Goal: Find specific page/section: Find specific page/section

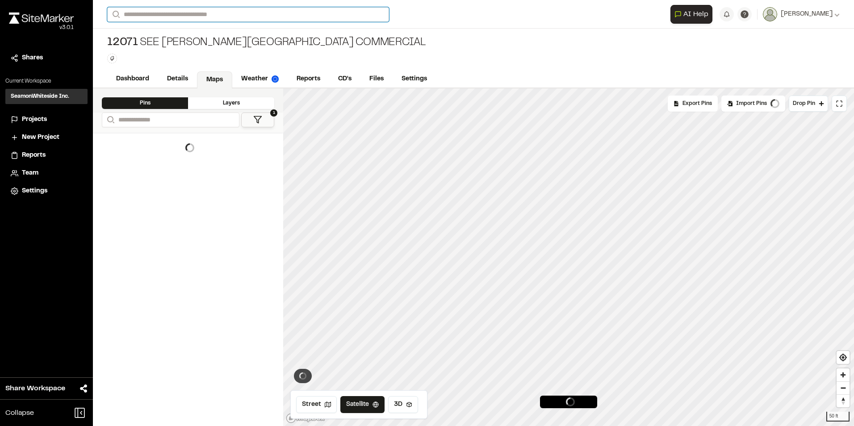
click at [151, 14] on input "Search" at bounding box center [248, 14] width 282 height 15
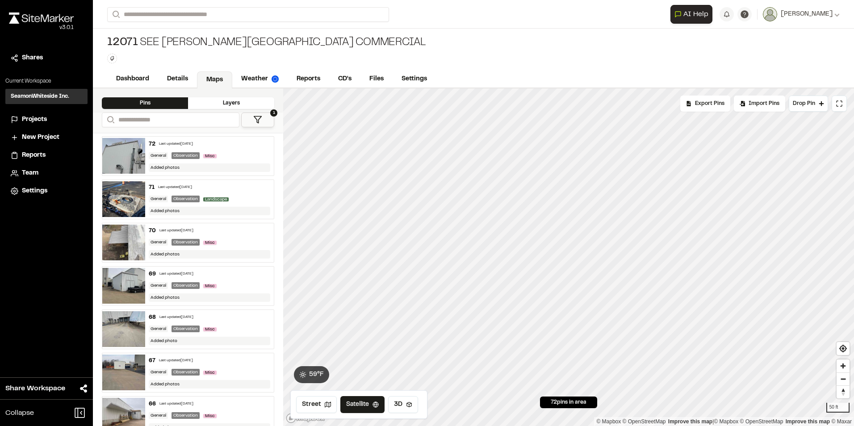
click at [185, 105] on p "12455 Good Seed Development" at bounding box center [231, 104] width 237 height 11
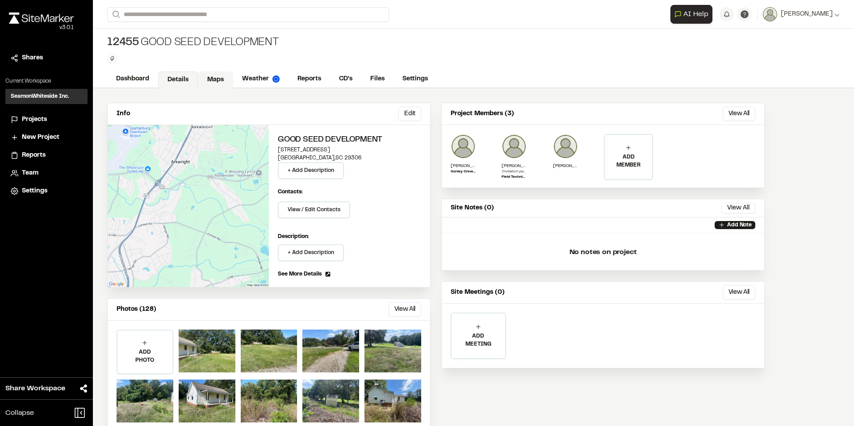
click at [209, 81] on link "Maps" at bounding box center [215, 80] width 35 height 17
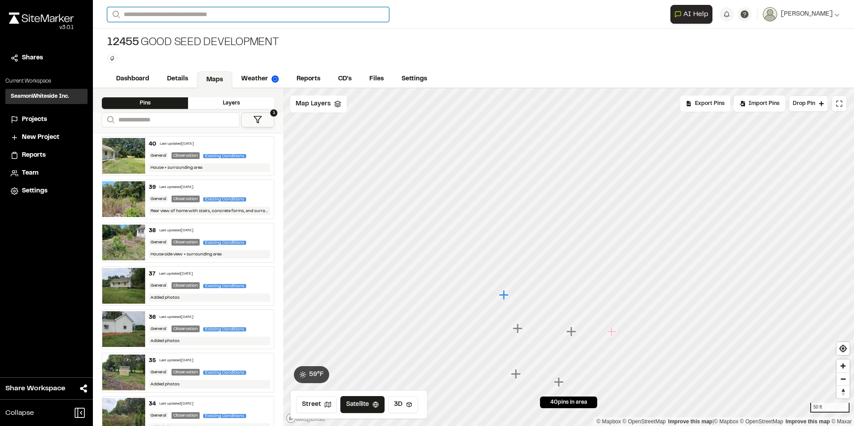
click at [151, 8] on input "Search" at bounding box center [248, 14] width 282 height 15
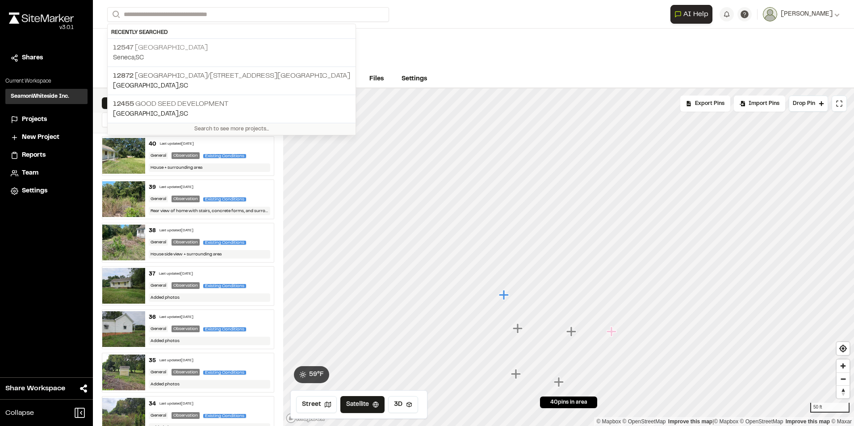
click at [164, 48] on p "12547 [GEOGRAPHIC_DATA]" at bounding box center [231, 47] width 237 height 11
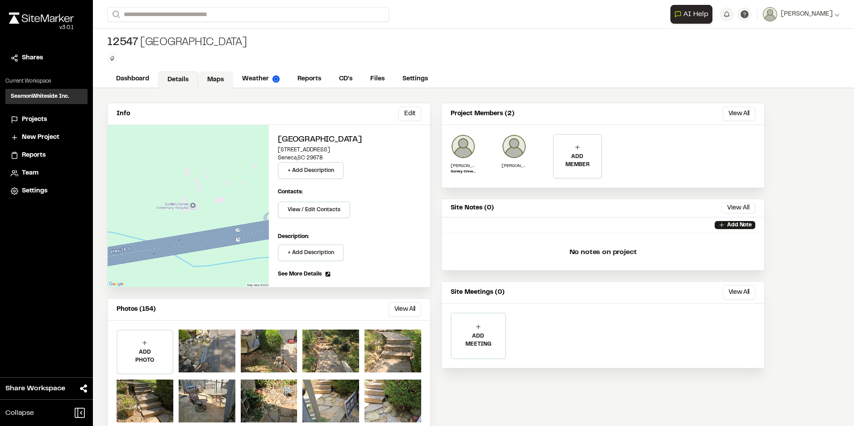
click at [214, 79] on link "Maps" at bounding box center [215, 80] width 35 height 17
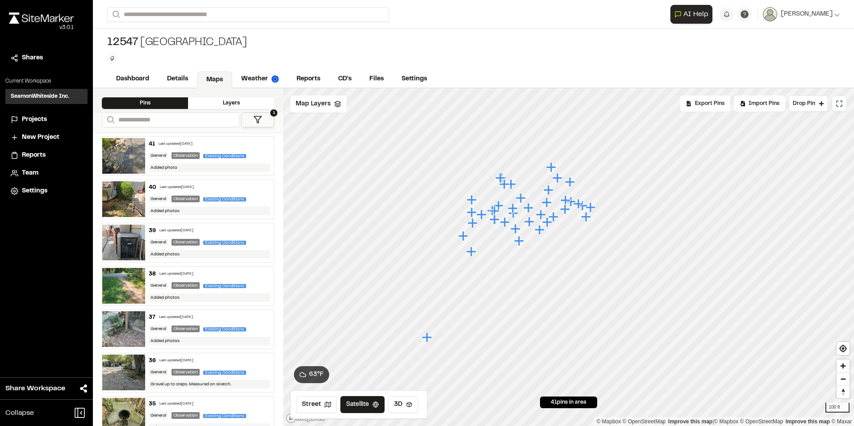
click at [499, 177] on icon "Map marker" at bounding box center [501, 178] width 10 height 10
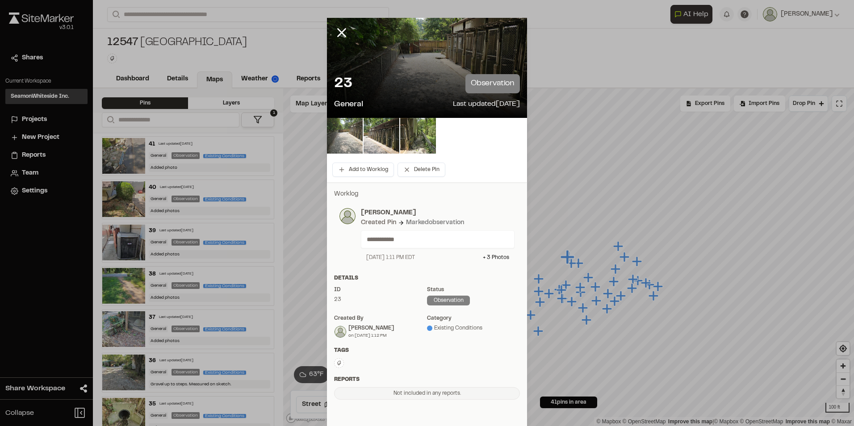
click at [337, 121] on img at bounding box center [345, 136] width 36 height 36
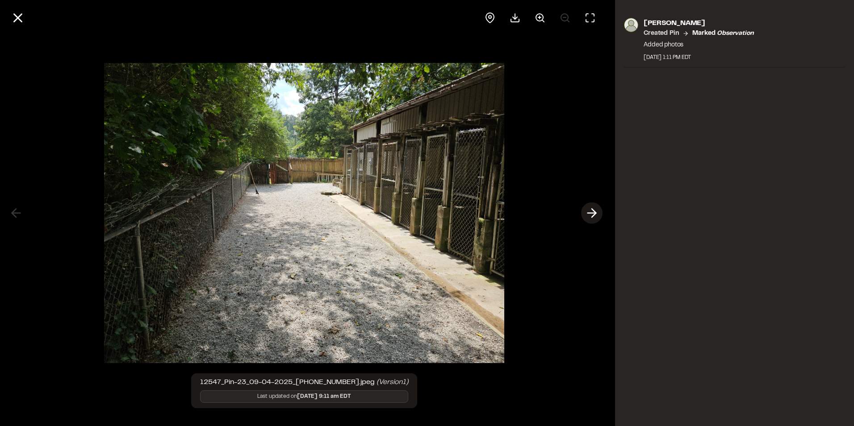
click at [591, 213] on line at bounding box center [592, 213] width 8 height 0
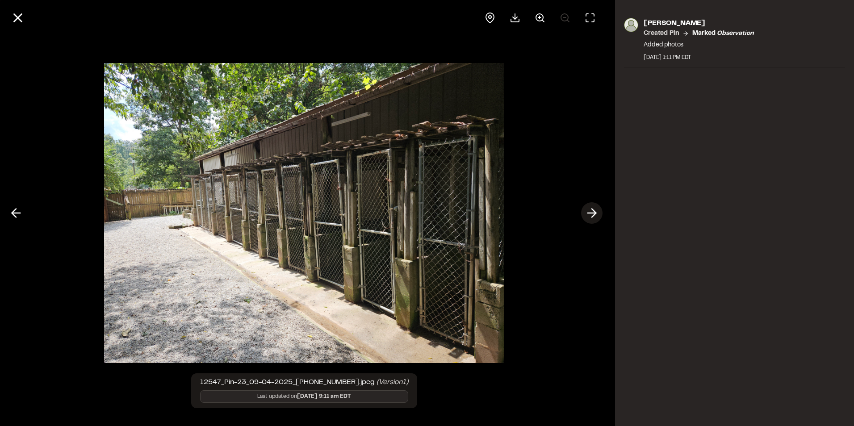
click at [591, 213] on line at bounding box center [592, 213] width 8 height 0
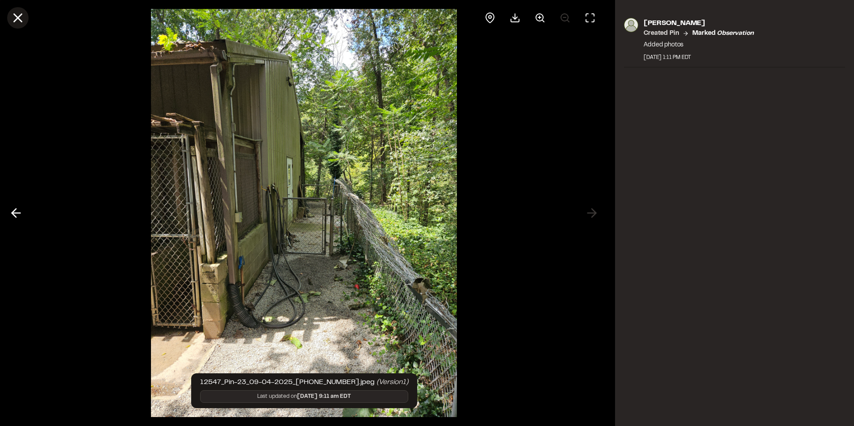
click at [18, 16] on icon at bounding box center [17, 17] width 15 height 15
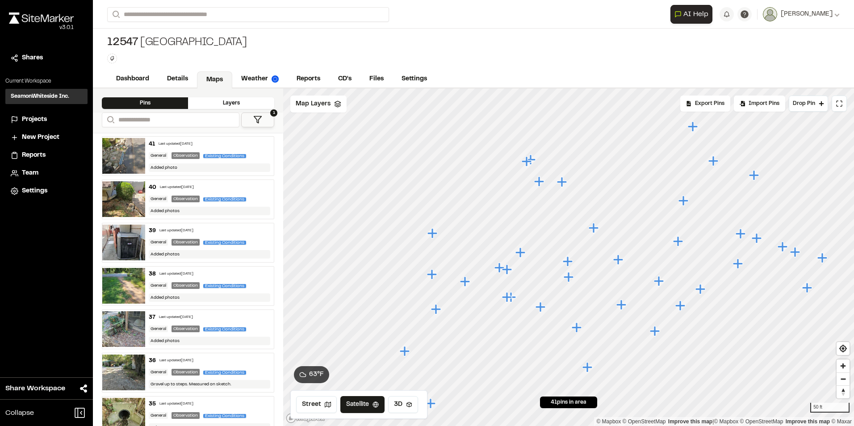
click at [557, 184] on icon "Map marker" at bounding box center [563, 183] width 12 height 12
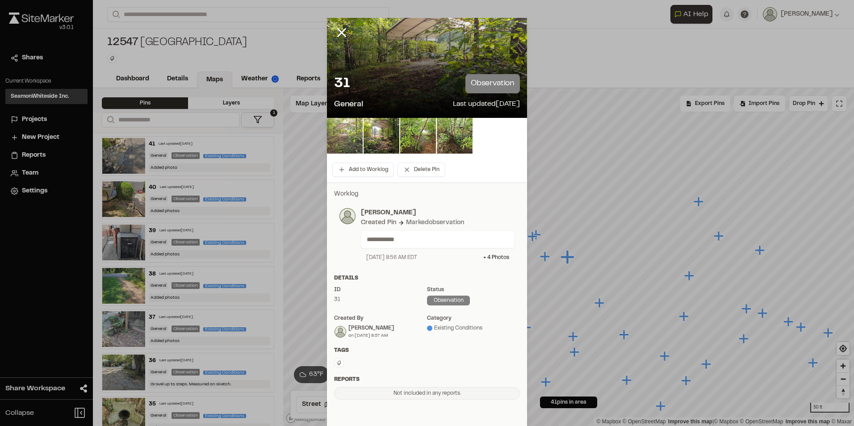
click at [346, 134] on img at bounding box center [345, 136] width 36 height 36
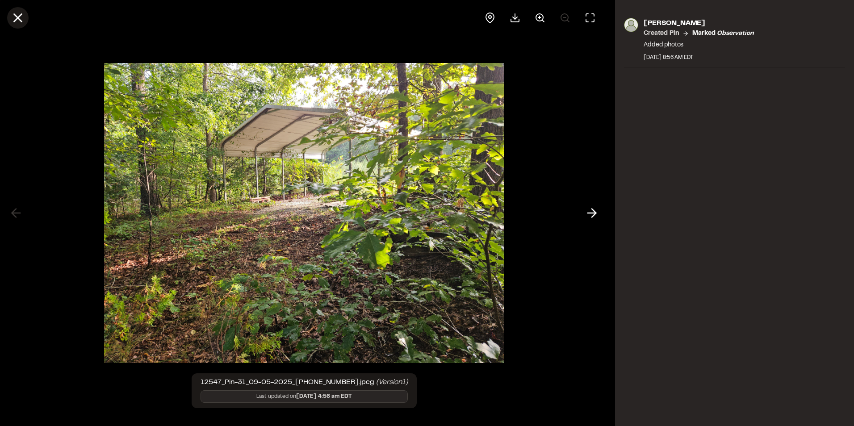
click at [22, 20] on icon at bounding box center [17, 17] width 15 height 15
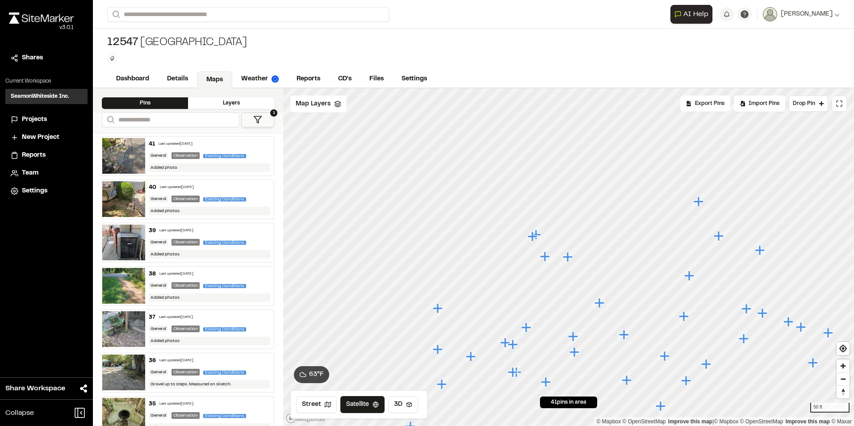
click at [544, 256] on icon "Map marker" at bounding box center [545, 257] width 10 height 10
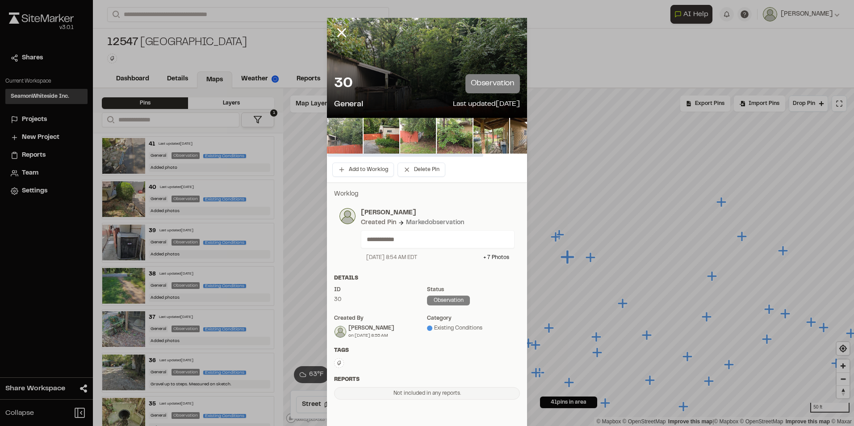
click at [344, 140] on img at bounding box center [345, 136] width 36 height 36
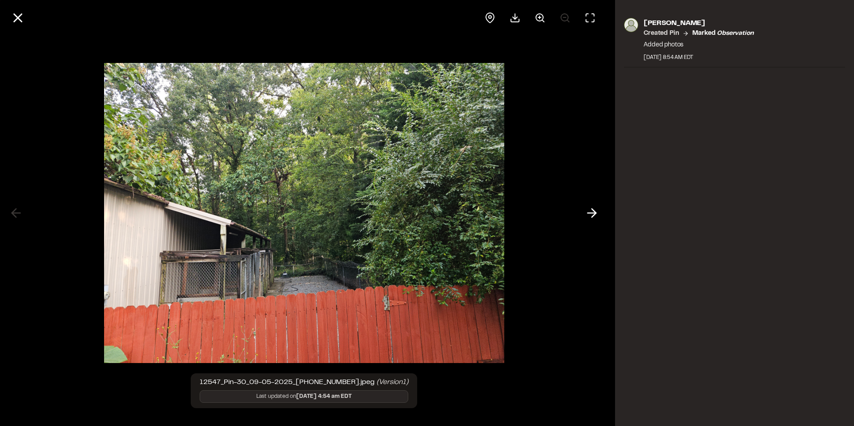
click at [580, 210] on div at bounding box center [304, 213] width 608 height 426
click at [588, 214] on icon at bounding box center [592, 213] width 14 height 15
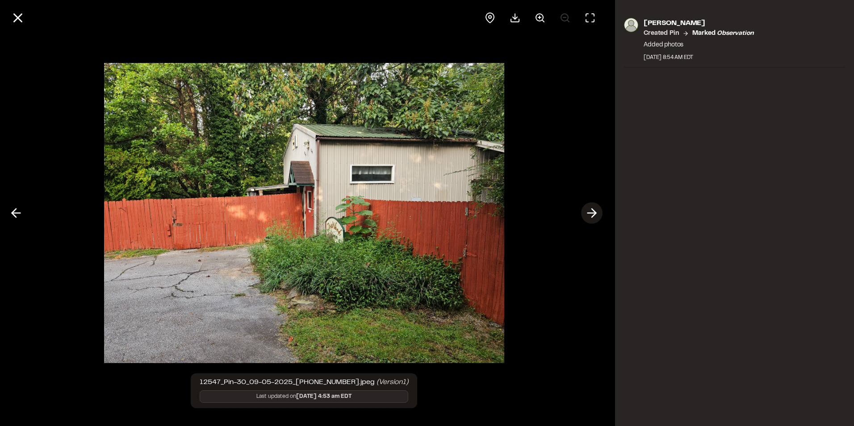
click at [594, 217] on icon at bounding box center [592, 213] width 14 height 15
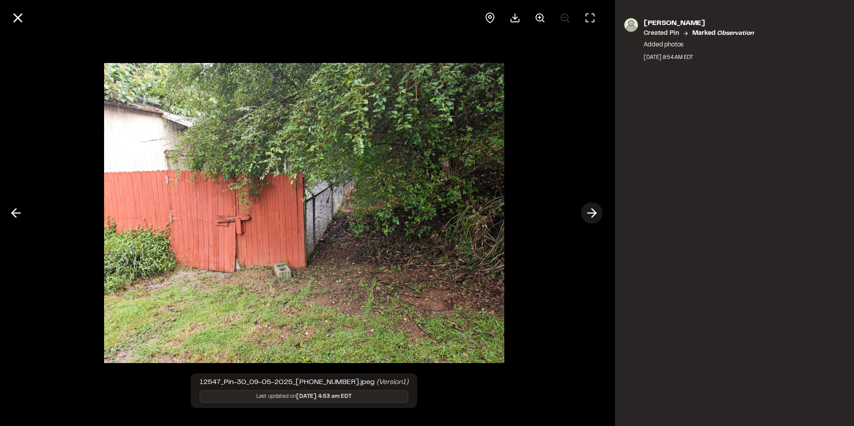
click at [594, 217] on icon at bounding box center [592, 213] width 14 height 15
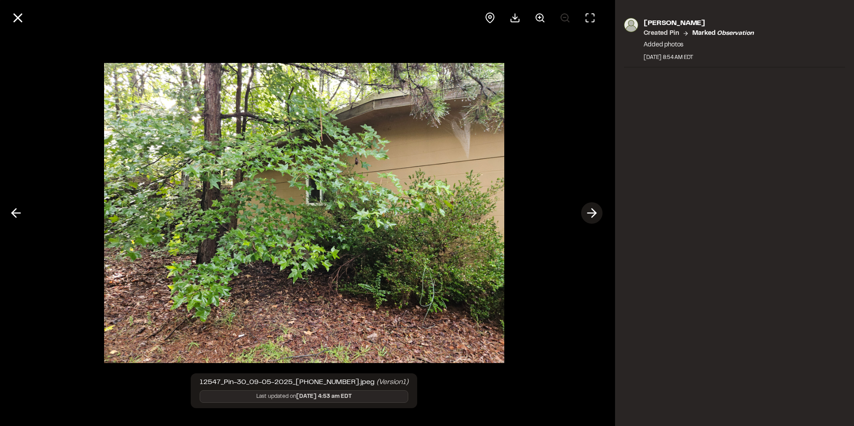
click at [594, 217] on icon at bounding box center [592, 213] width 14 height 15
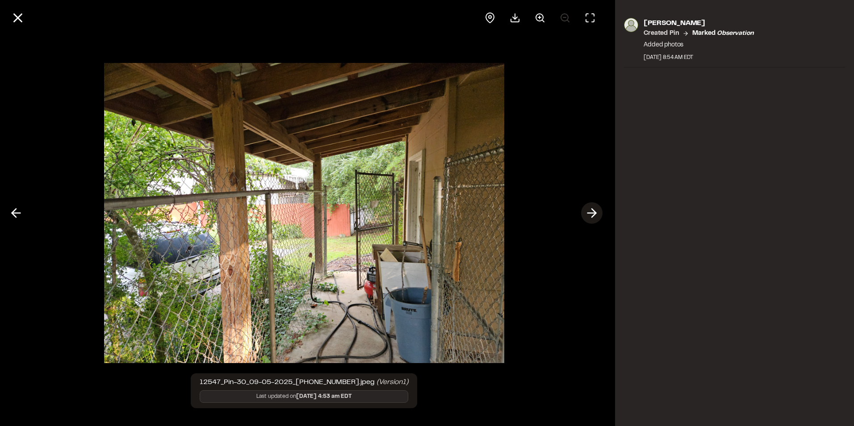
click at [594, 217] on icon at bounding box center [592, 213] width 14 height 15
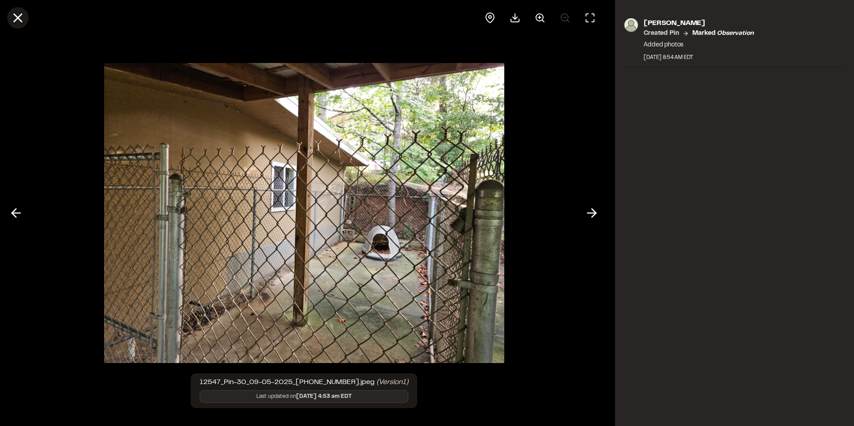
click at [20, 16] on line at bounding box center [18, 18] width 8 height 8
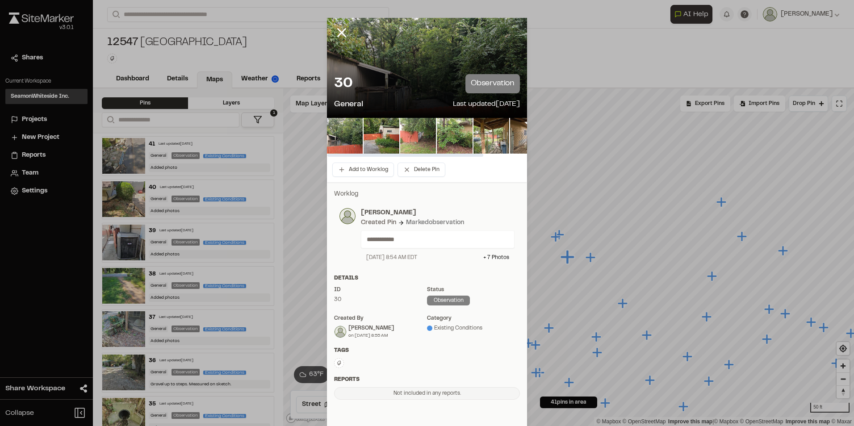
click at [338, 35] on icon at bounding box center [341, 32] width 15 height 15
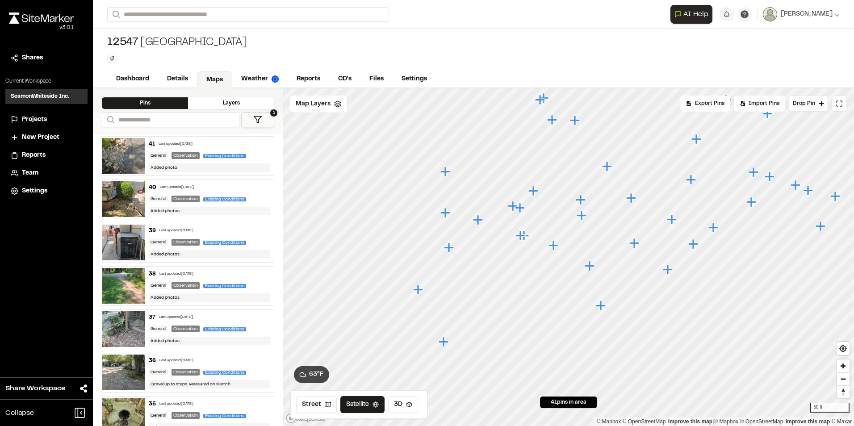
click at [559, 247] on icon "Map marker" at bounding box center [555, 246] width 12 height 12
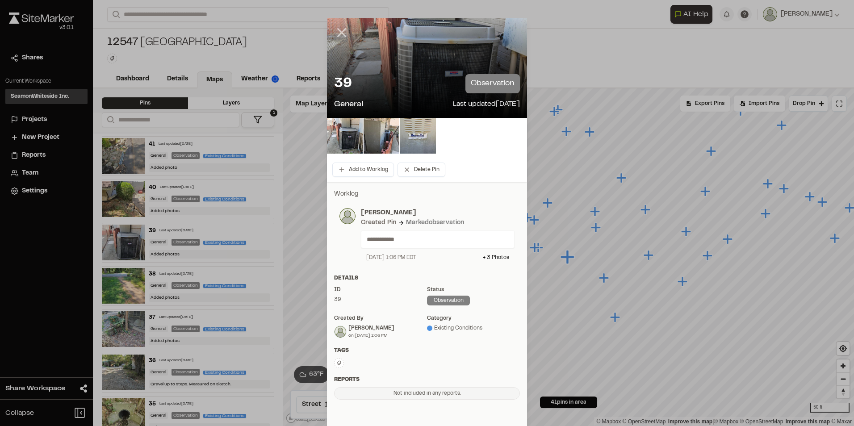
click at [338, 33] on line at bounding box center [342, 33] width 8 height 8
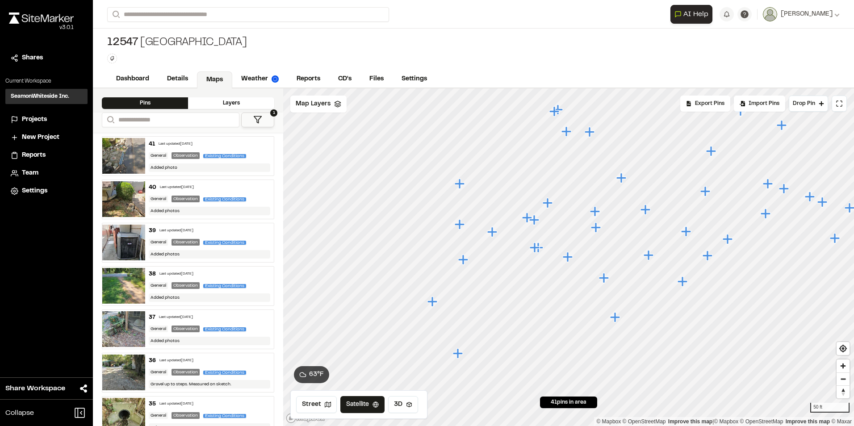
click at [566, 258] on icon "Map marker" at bounding box center [568, 257] width 10 height 10
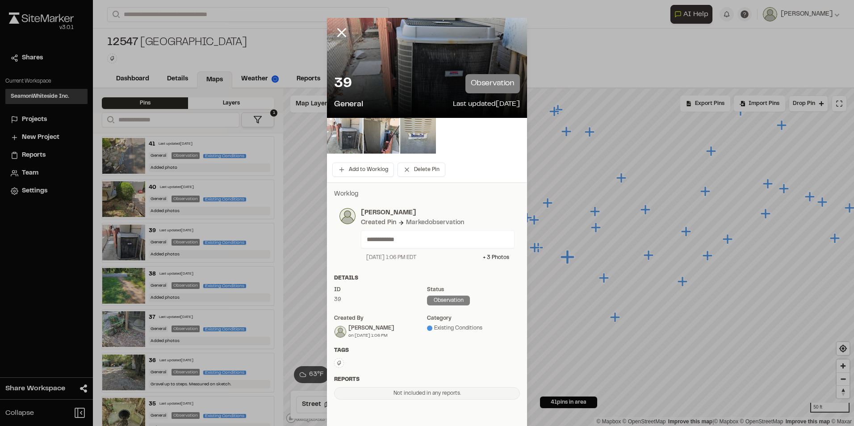
click at [345, 133] on img at bounding box center [345, 136] width 36 height 36
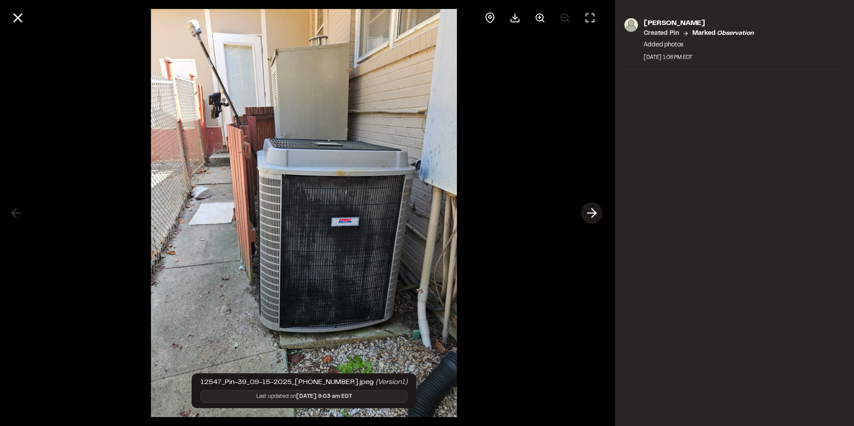
click at [596, 215] on icon at bounding box center [592, 213] width 14 height 15
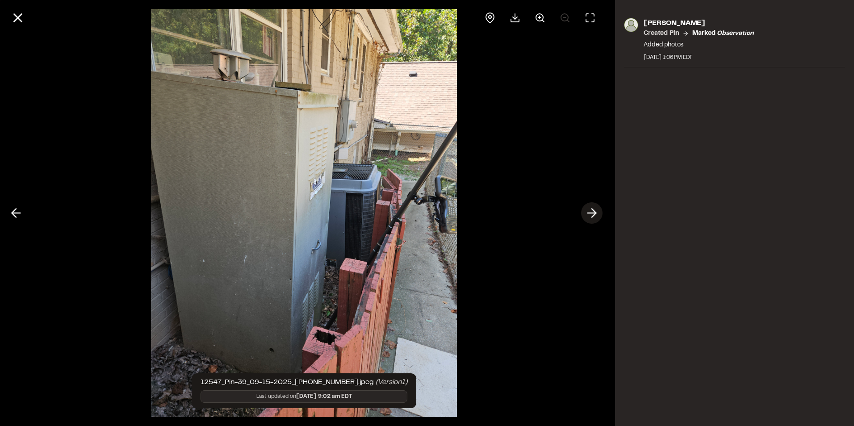
click at [598, 214] on icon at bounding box center [592, 213] width 14 height 15
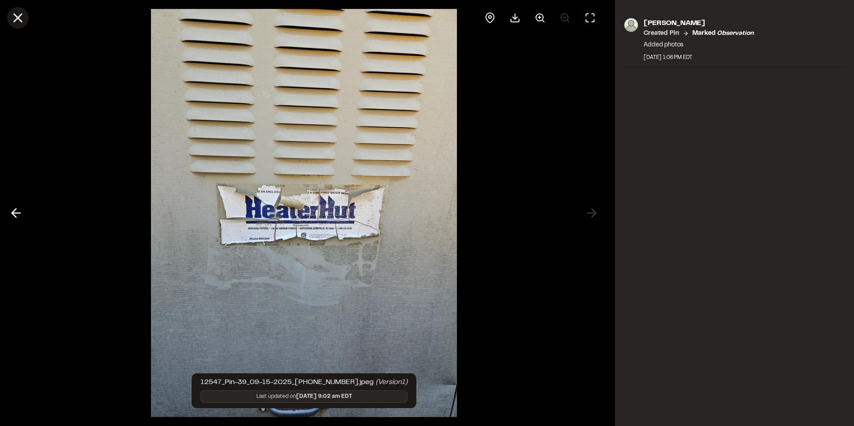
click at [18, 20] on icon at bounding box center [17, 17] width 15 height 15
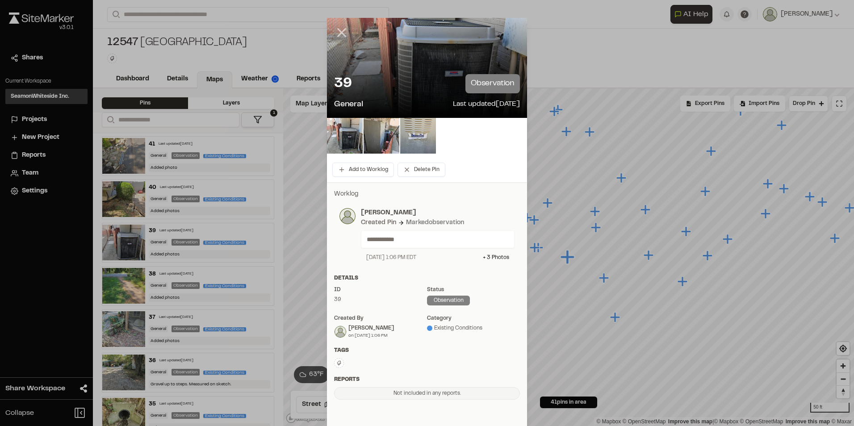
click at [336, 33] on icon at bounding box center [341, 32] width 15 height 15
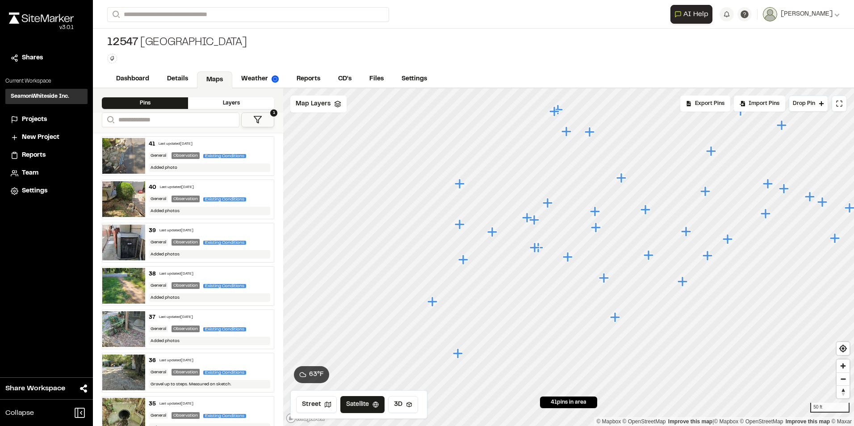
click at [532, 249] on icon "Map marker" at bounding box center [535, 248] width 10 height 10
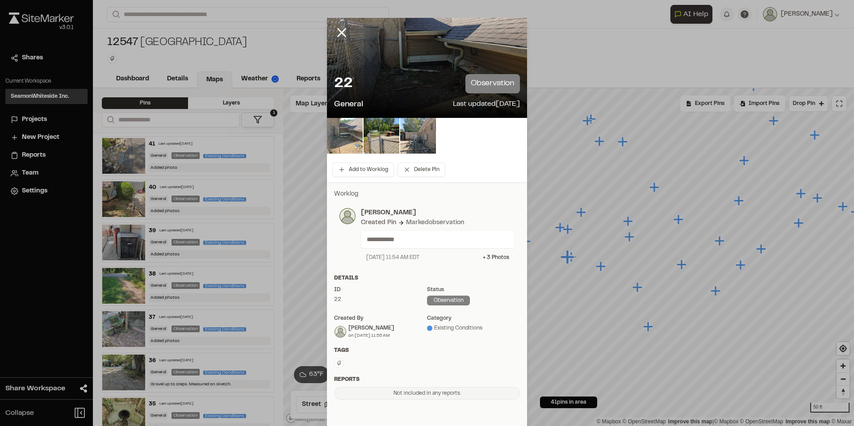
click at [356, 141] on img at bounding box center [345, 136] width 36 height 36
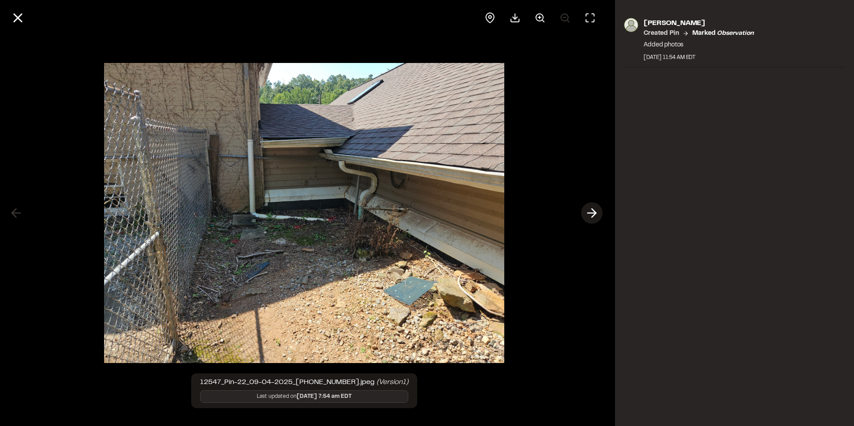
click at [590, 210] on icon at bounding box center [592, 213] width 14 height 15
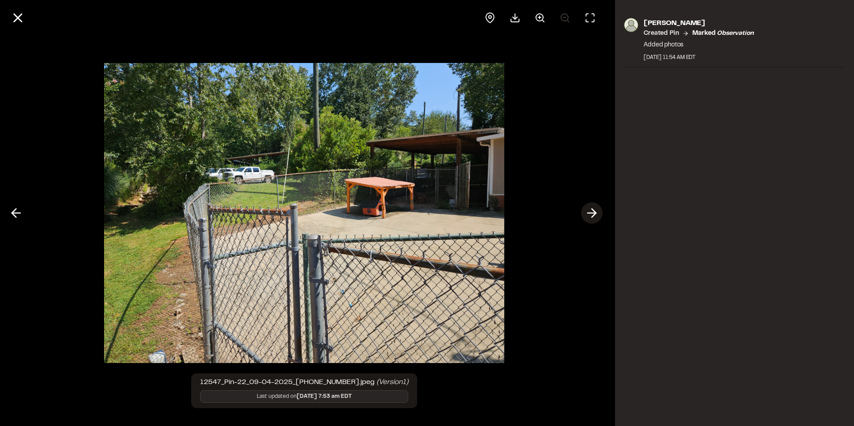
click at [590, 210] on icon at bounding box center [592, 213] width 14 height 15
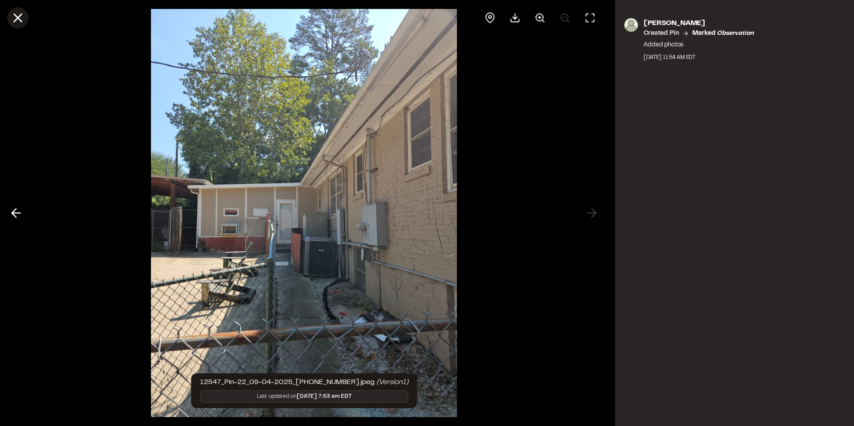
click at [14, 18] on icon at bounding box center [17, 17] width 15 height 15
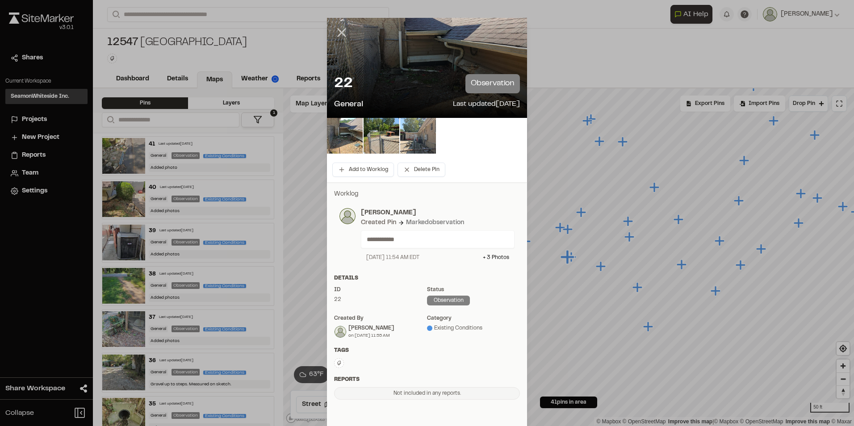
click at [334, 31] on icon at bounding box center [341, 32] width 15 height 15
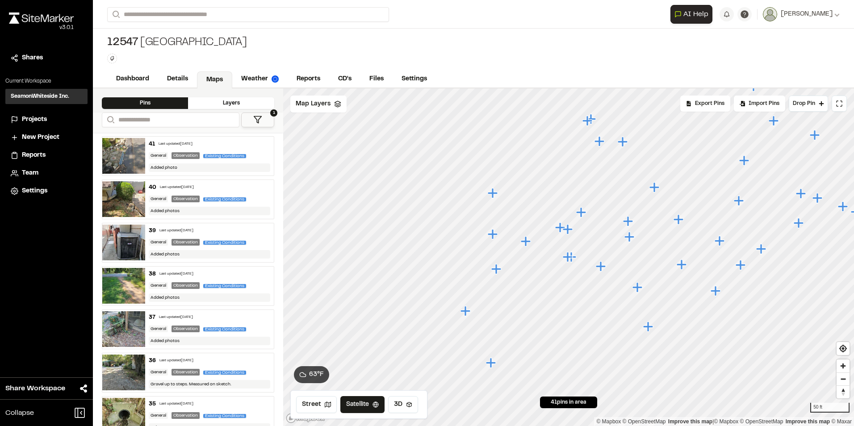
click at [634, 291] on icon "Map marker" at bounding box center [639, 288] width 12 height 12
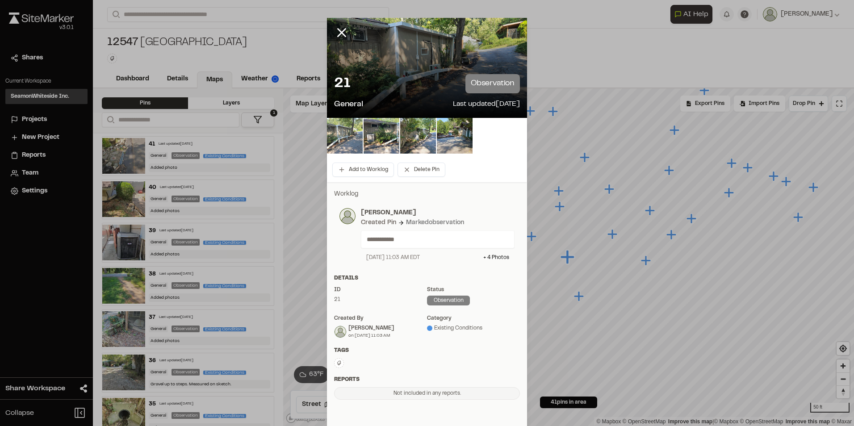
click at [330, 129] on img at bounding box center [345, 136] width 36 height 36
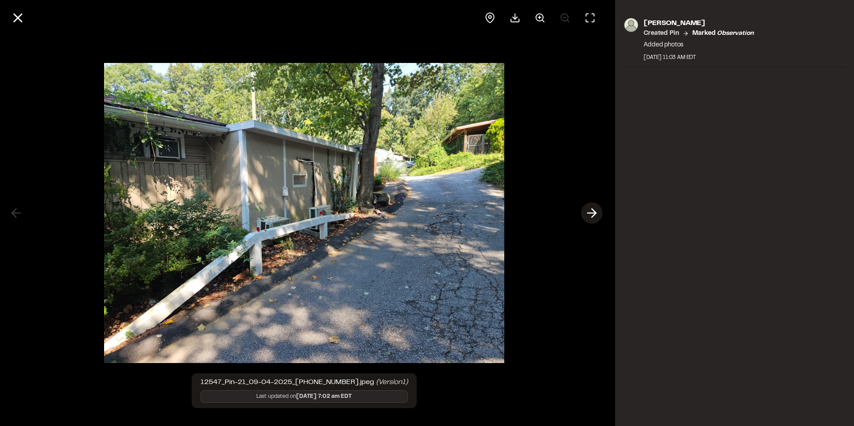
click at [589, 212] on icon at bounding box center [592, 213] width 14 height 15
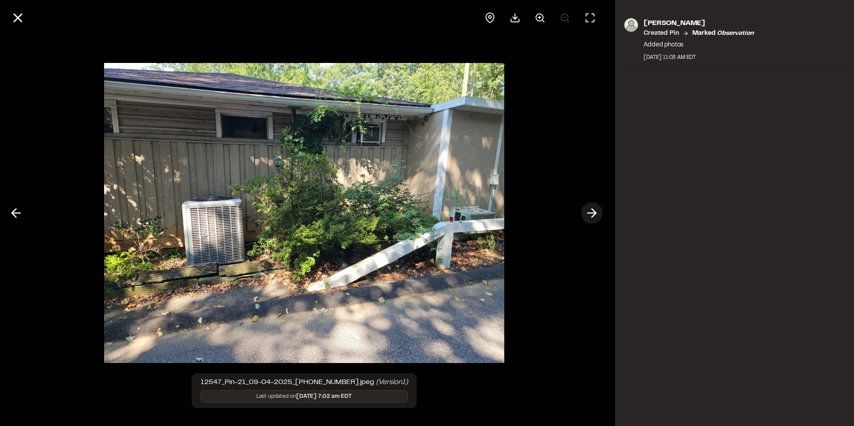
click at [589, 212] on icon at bounding box center [592, 213] width 14 height 15
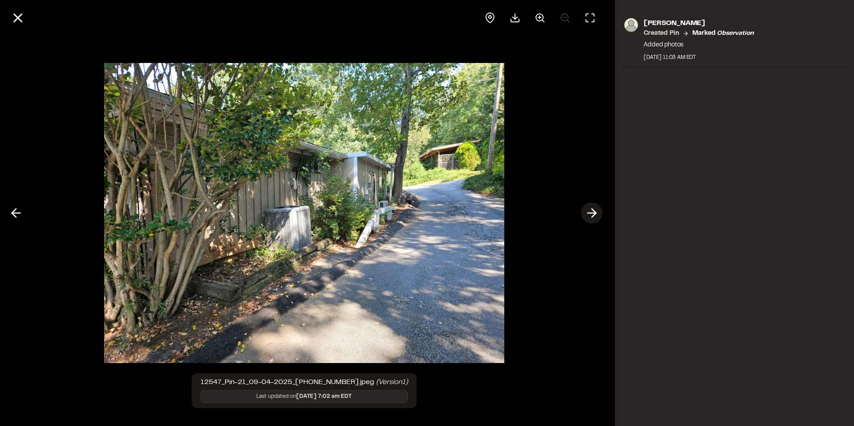
click at [589, 212] on icon at bounding box center [592, 213] width 14 height 15
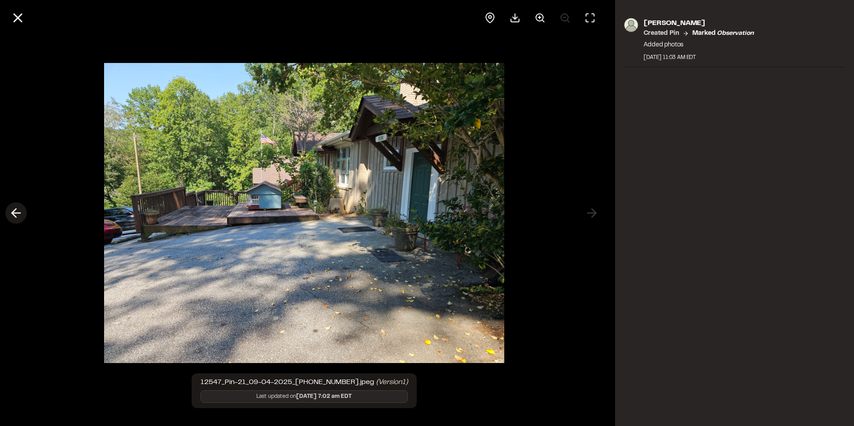
click at [10, 214] on icon at bounding box center [16, 213] width 14 height 15
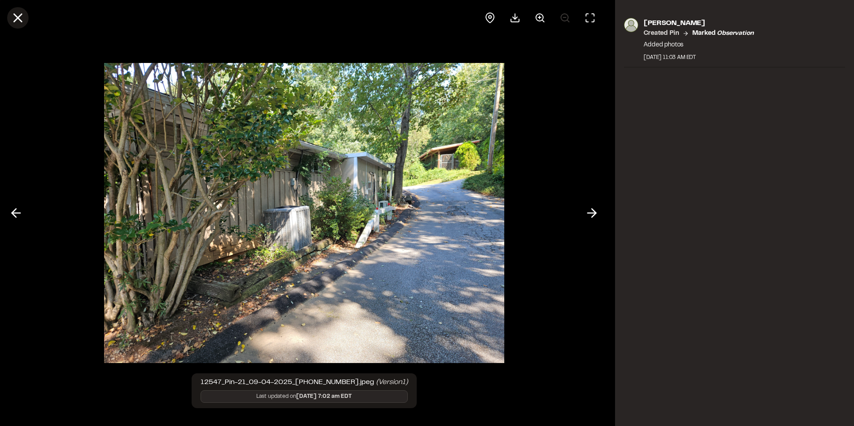
click at [19, 21] on icon at bounding box center [17, 17] width 15 height 15
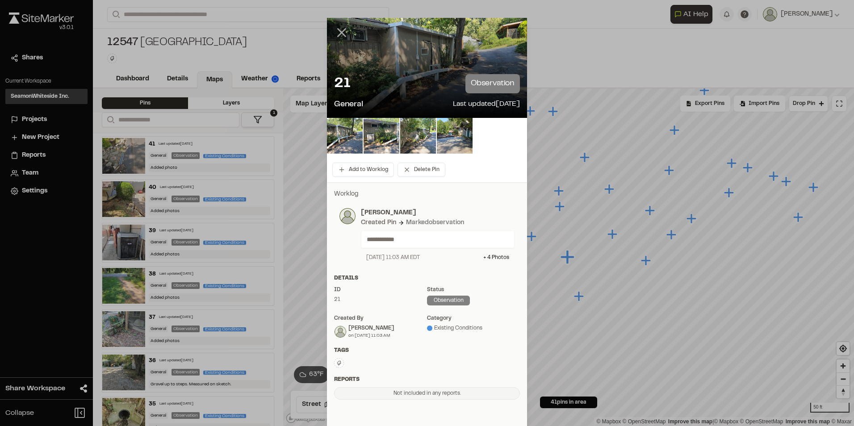
click at [342, 33] on icon at bounding box center [341, 32] width 15 height 15
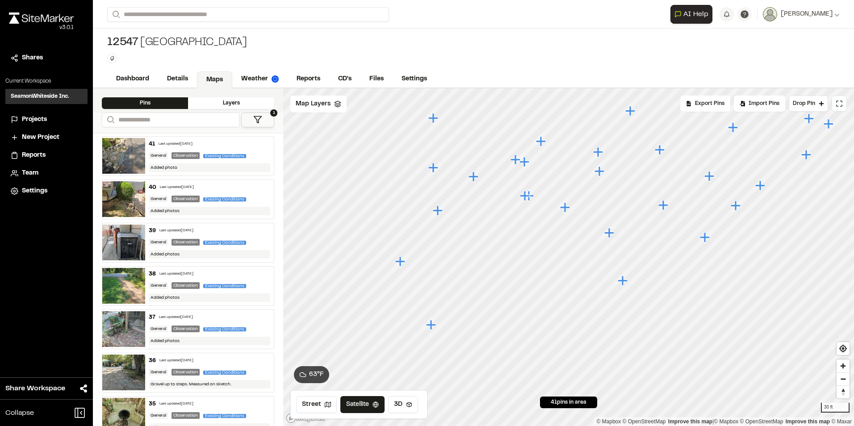
click at [432, 325] on icon "Map marker" at bounding box center [431, 325] width 10 height 10
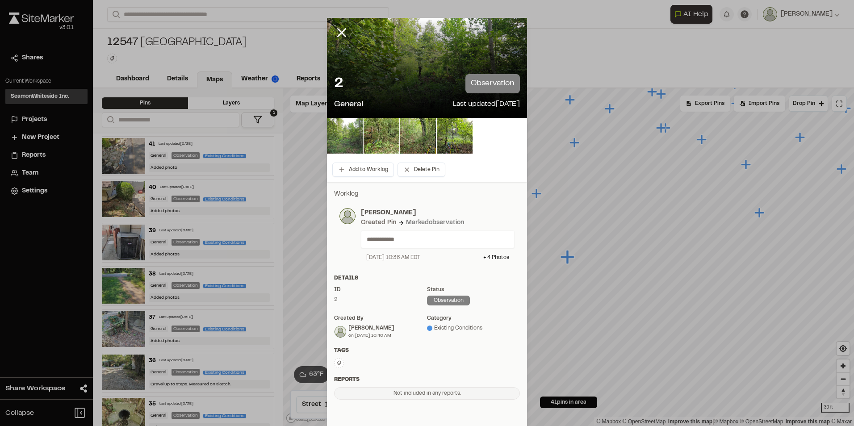
click at [352, 132] on img at bounding box center [345, 136] width 36 height 36
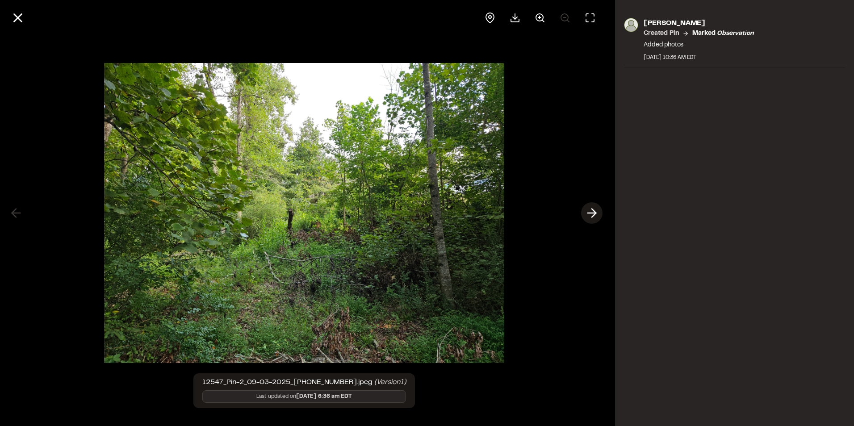
click at [595, 214] on polyline at bounding box center [594, 213] width 4 height 8
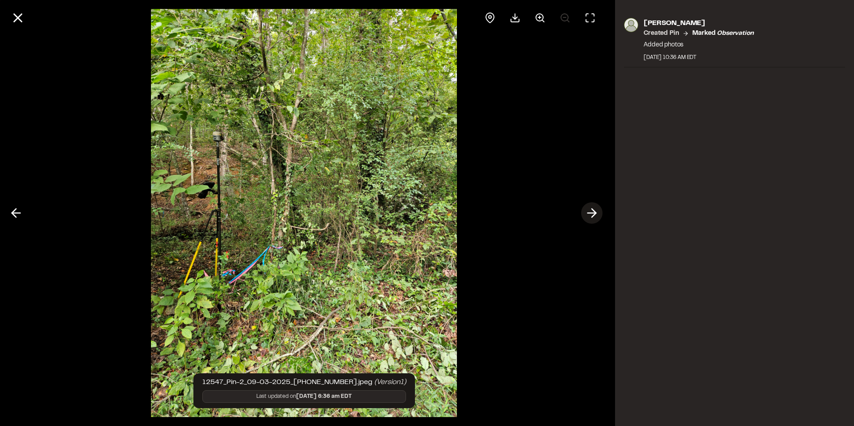
click at [594, 214] on icon at bounding box center [592, 213] width 14 height 15
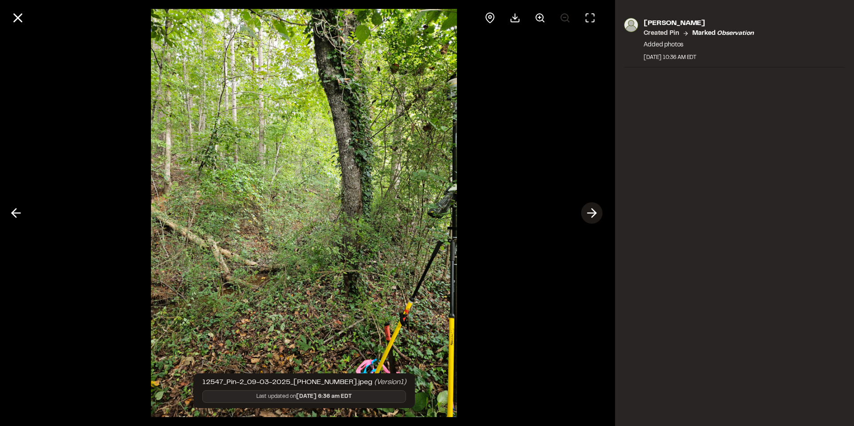
click at [594, 214] on icon at bounding box center [592, 213] width 14 height 15
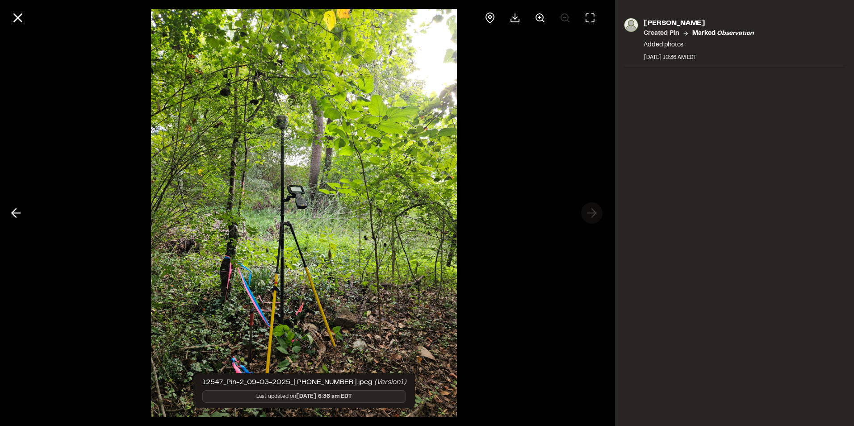
click at [594, 214] on div at bounding box center [304, 213] width 608 height 426
click at [22, 17] on icon at bounding box center [17, 17] width 15 height 15
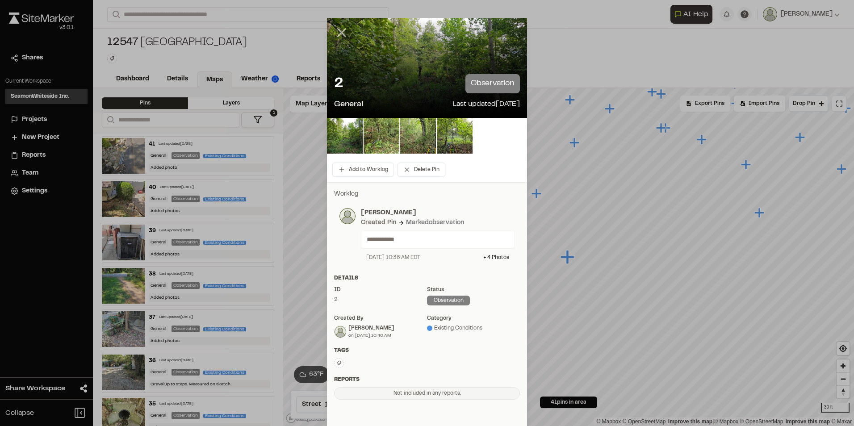
click at [341, 33] on icon at bounding box center [341, 32] width 15 height 15
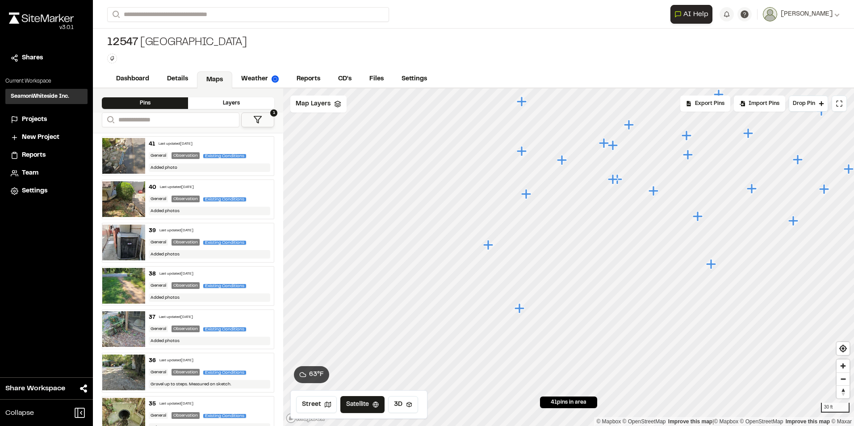
click at [711, 266] on icon "Map marker" at bounding box center [712, 264] width 10 height 10
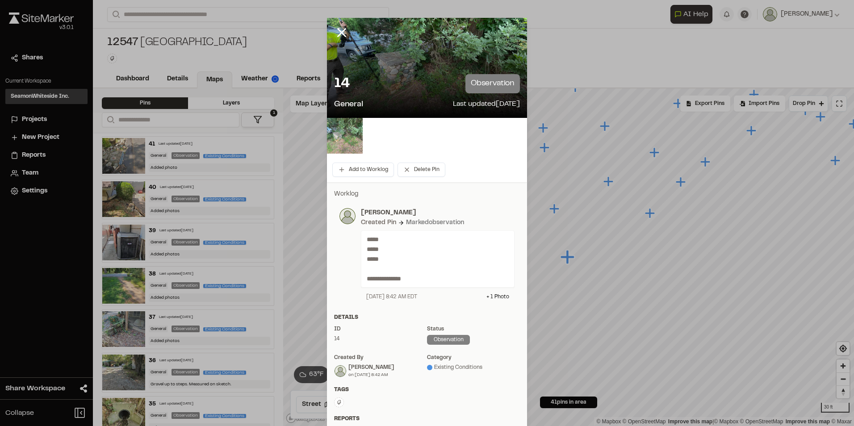
click at [348, 141] on img at bounding box center [345, 136] width 36 height 36
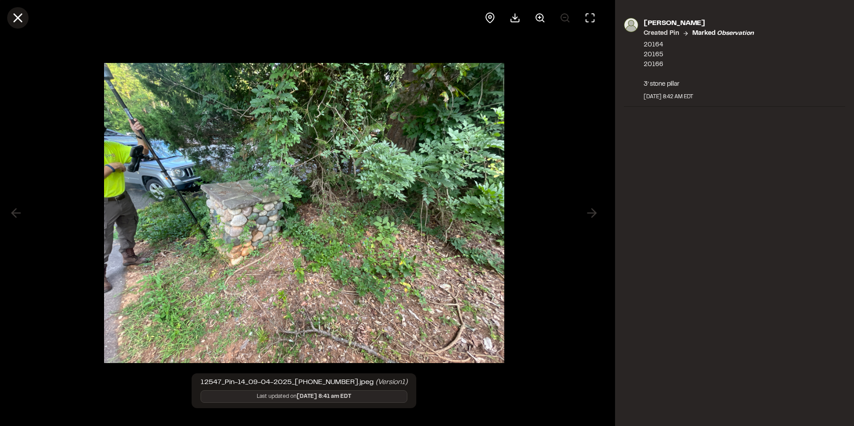
click at [13, 17] on icon at bounding box center [17, 17] width 15 height 15
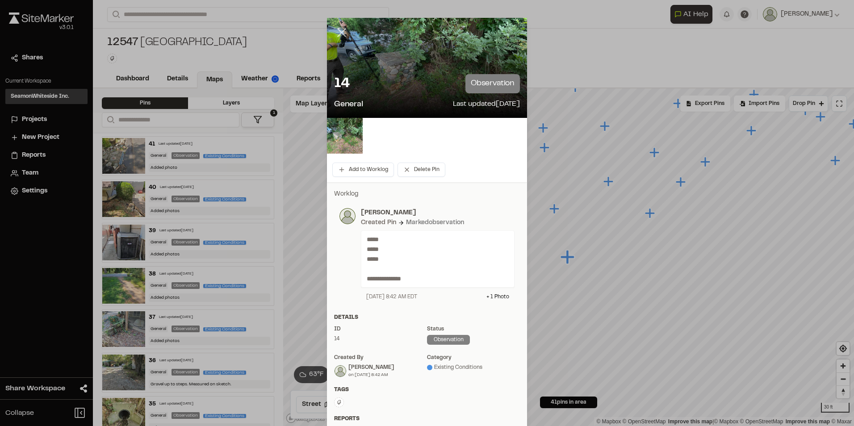
click at [339, 29] on icon at bounding box center [341, 32] width 15 height 15
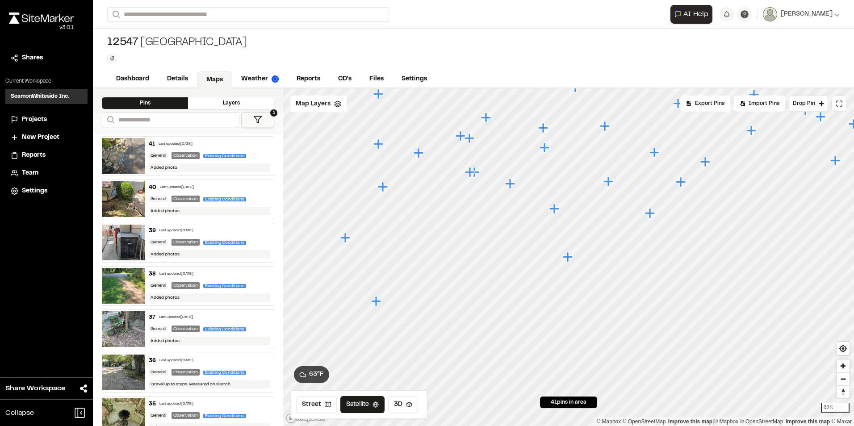
click at [469, 173] on icon "Map marker" at bounding box center [470, 172] width 10 height 10
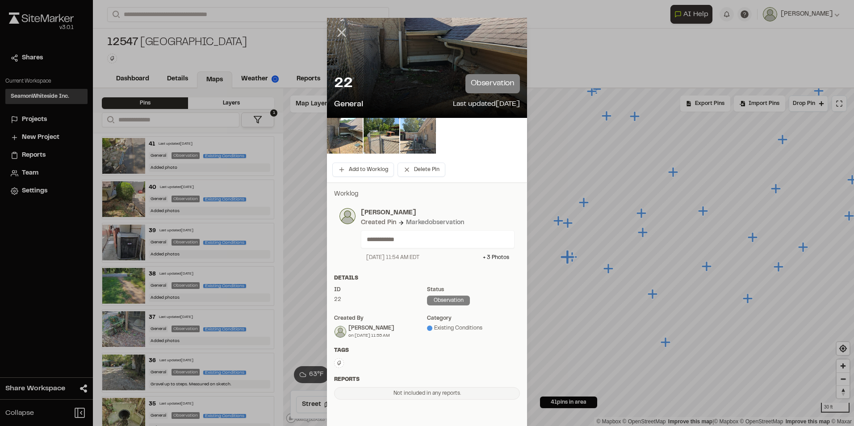
drag, startPoint x: 337, startPoint y: 27, endPoint x: 342, endPoint y: 36, distance: 10.8
click at [337, 27] on icon at bounding box center [341, 32] width 15 height 15
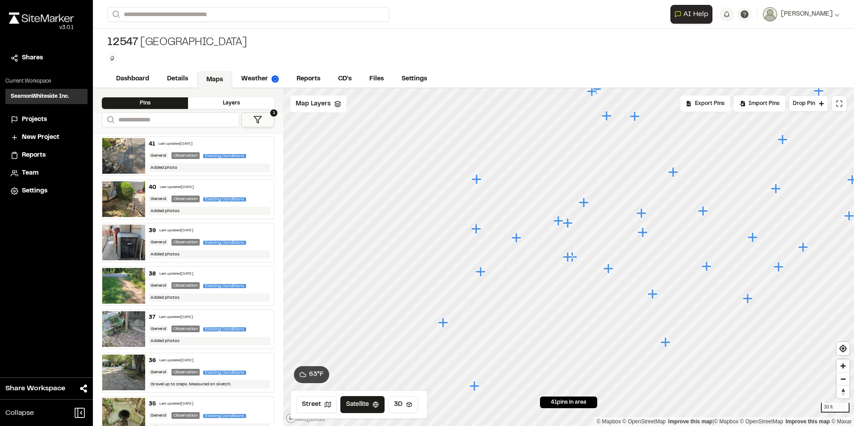
click at [577, 256] on icon "Map marker" at bounding box center [573, 257] width 10 height 10
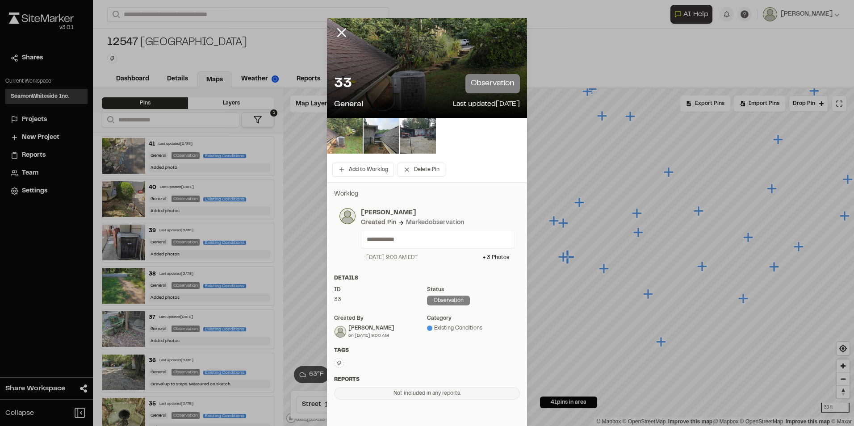
click at [345, 144] on img at bounding box center [345, 136] width 36 height 36
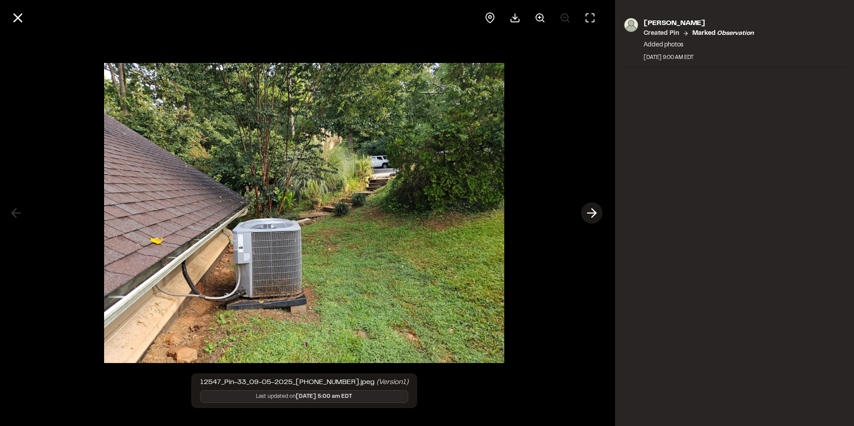
click at [587, 219] on icon at bounding box center [592, 213] width 14 height 15
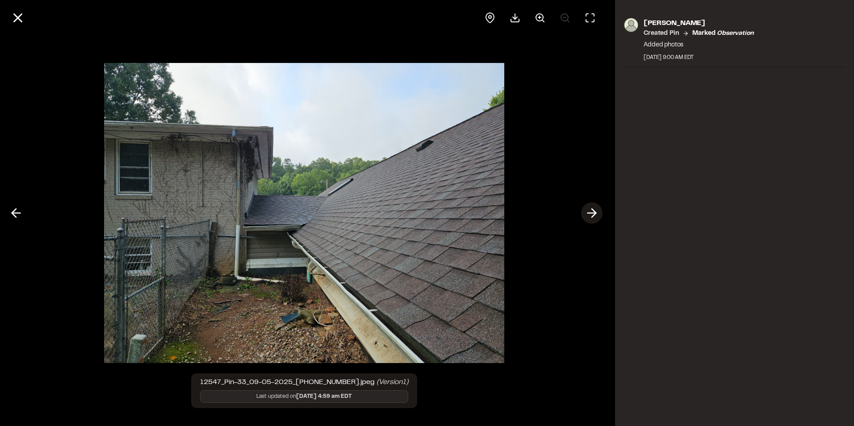
click at [587, 219] on icon at bounding box center [592, 213] width 14 height 15
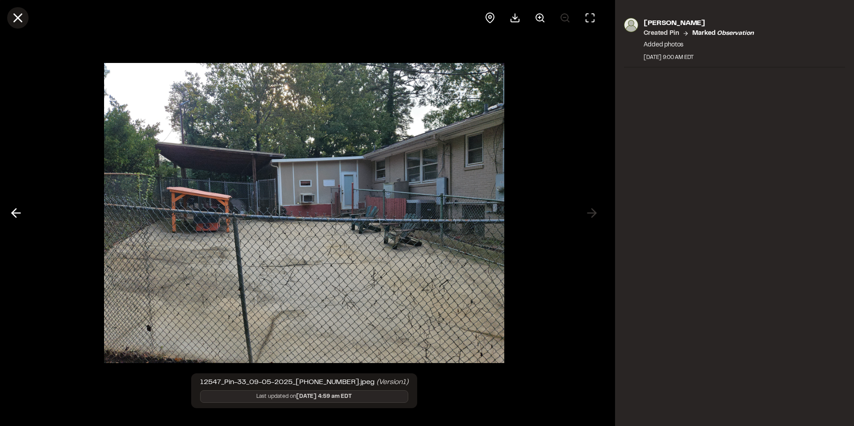
click at [23, 20] on icon at bounding box center [17, 17] width 15 height 15
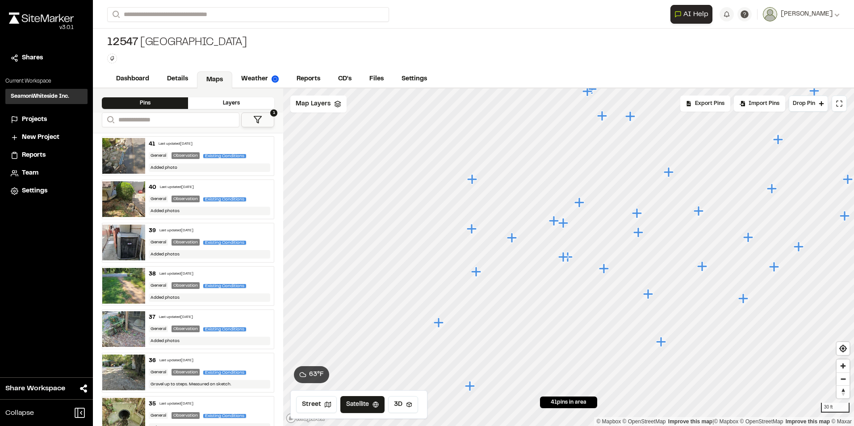
click at [649, 295] on icon "Map marker" at bounding box center [649, 294] width 10 height 10
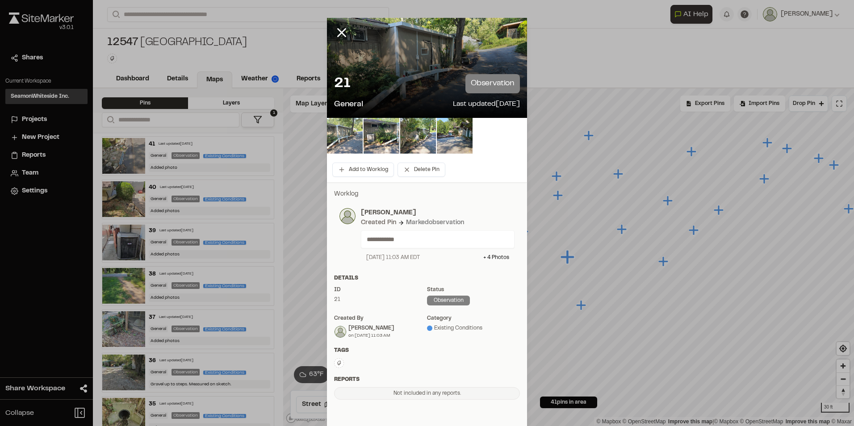
click at [350, 136] on img at bounding box center [345, 136] width 36 height 36
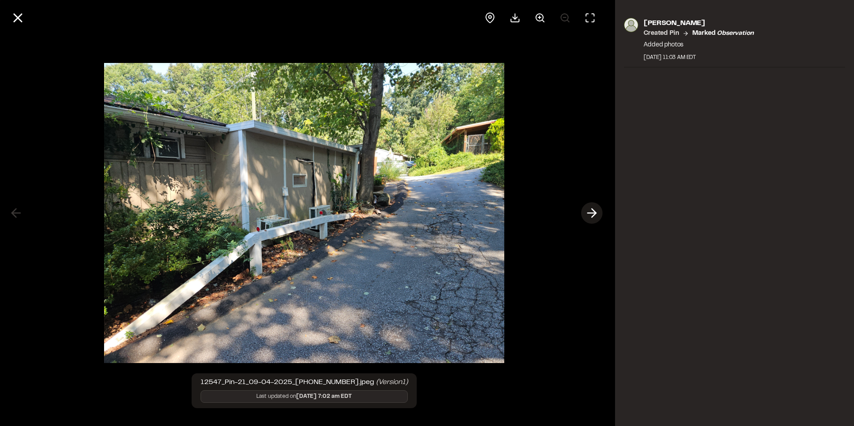
click at [593, 215] on polyline at bounding box center [594, 213] width 4 height 8
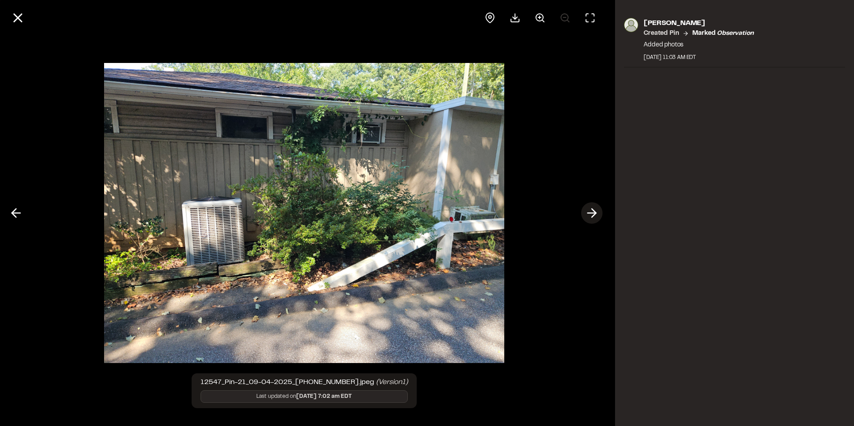
click at [593, 215] on polyline at bounding box center [594, 213] width 4 height 8
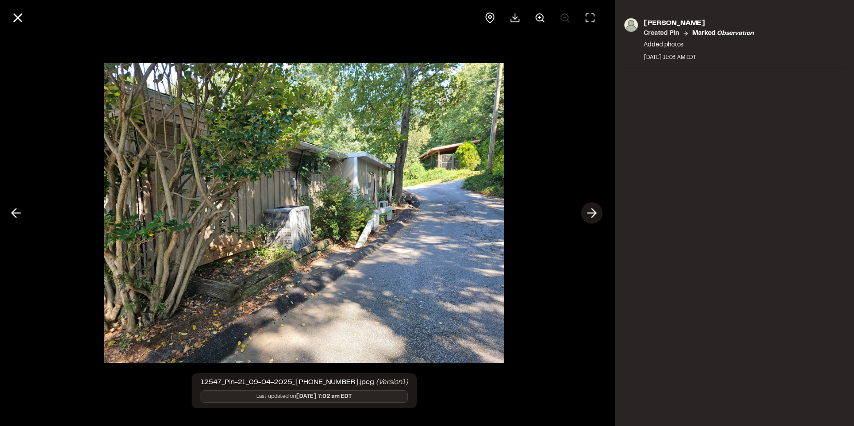
click at [593, 215] on polyline at bounding box center [594, 213] width 4 height 8
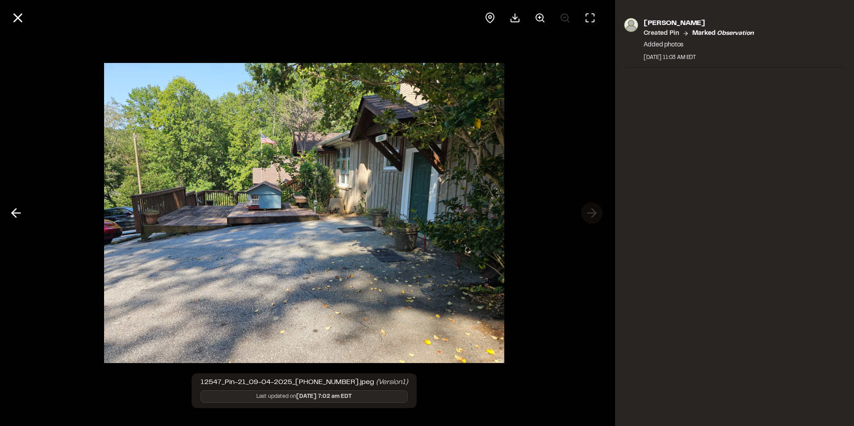
click at [593, 215] on div at bounding box center [304, 213] width 608 height 426
